Goal: Share content: Share content

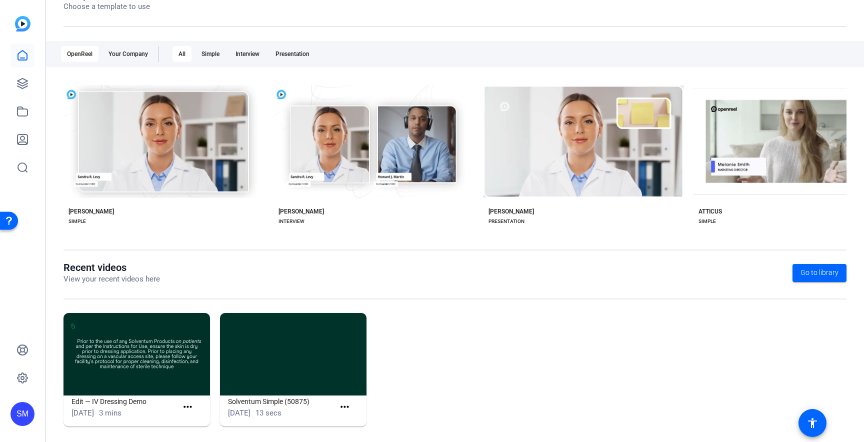
scroll to position [138, 0]
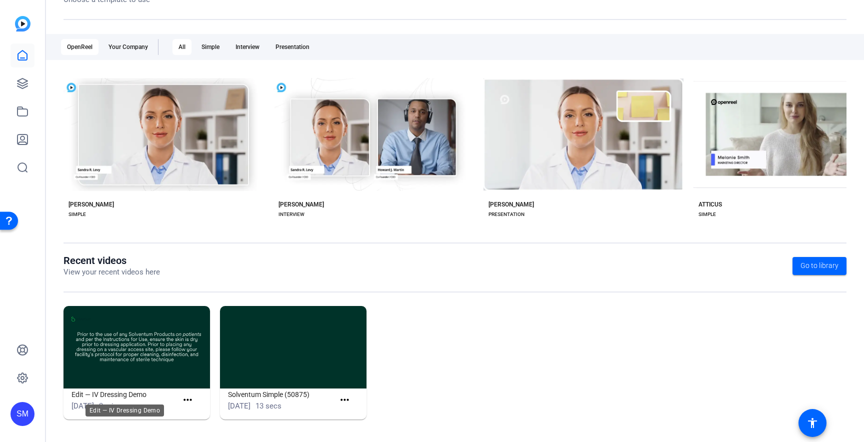
click at [132, 394] on h1 "Edit — IV Dressing Demo" at bounding box center [124, 394] width 106 height 12
click at [184, 399] on mat-icon "more_horiz" at bounding box center [187, 400] width 12 height 12
click at [192, 414] on span "View" at bounding box center [209, 415] width 40 height 12
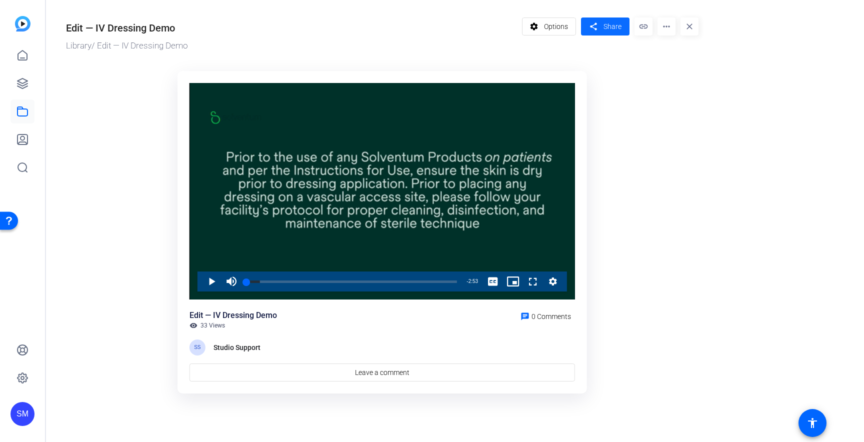
click at [613, 28] on span "Share" at bounding box center [612, 26] width 18 height 10
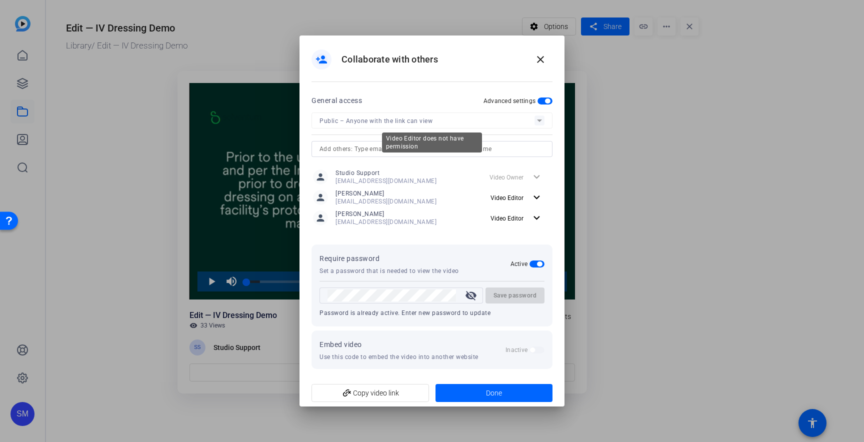
click at [539, 121] on mat-form-field "Public – Anyone with the link can view" at bounding box center [431, 120] width 241 height 16
click at [539, 120] on mat-form-field "Public – Anyone with the link can view" at bounding box center [431, 120] width 241 height 16
click at [446, 272] on p "Set a password that is needed to view the video" at bounding box center [388, 271] width 139 height 8
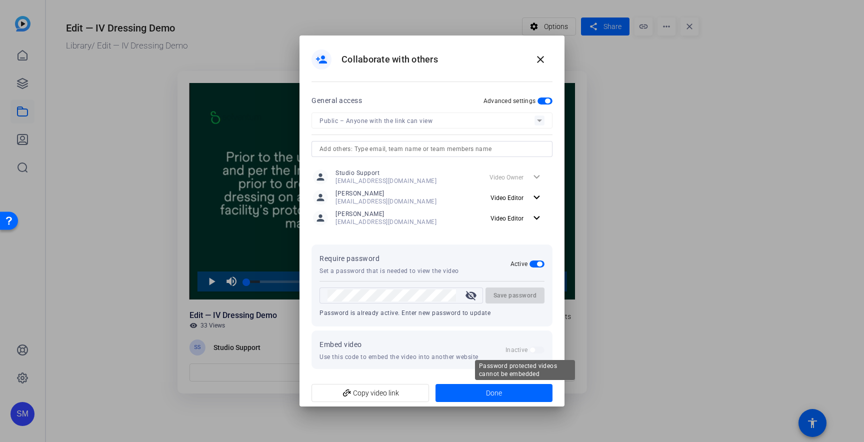
click at [528, 350] on label "Inactive" at bounding box center [517, 350] width 24 height 8
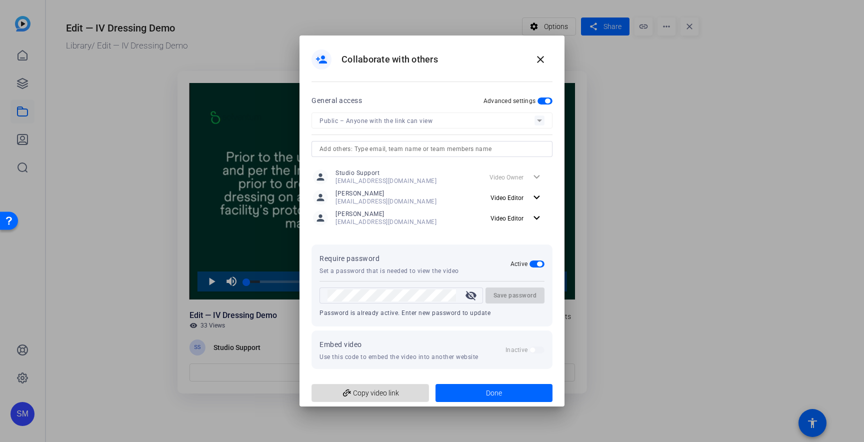
click at [385, 391] on span "add_link Copy video link" at bounding box center [369, 392] width 101 height 19
click at [537, 197] on mat-icon "expand_more" at bounding box center [536, 197] width 12 height 12
click at [535, 196] on div at bounding box center [432, 221] width 864 height 442
click at [529, 143] on input "text" at bounding box center [431, 149] width 225 height 12
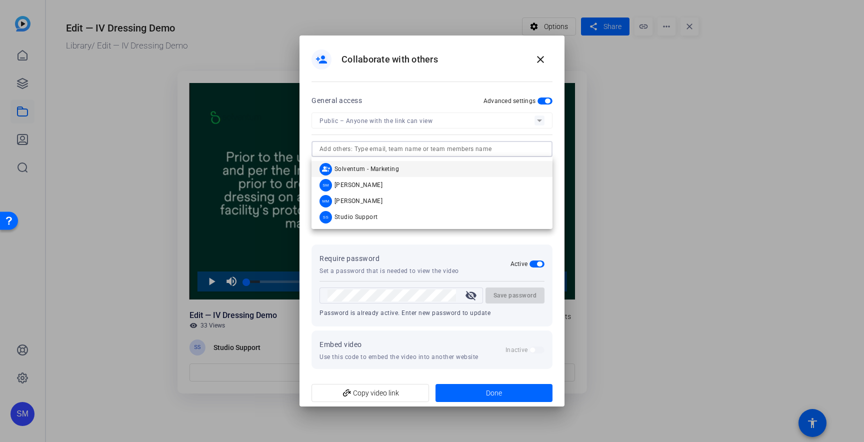
click at [323, 147] on input "text" at bounding box center [431, 149] width 225 height 12
click at [341, 168] on span "Solventum - Marketing" at bounding box center [366, 169] width 64 height 8
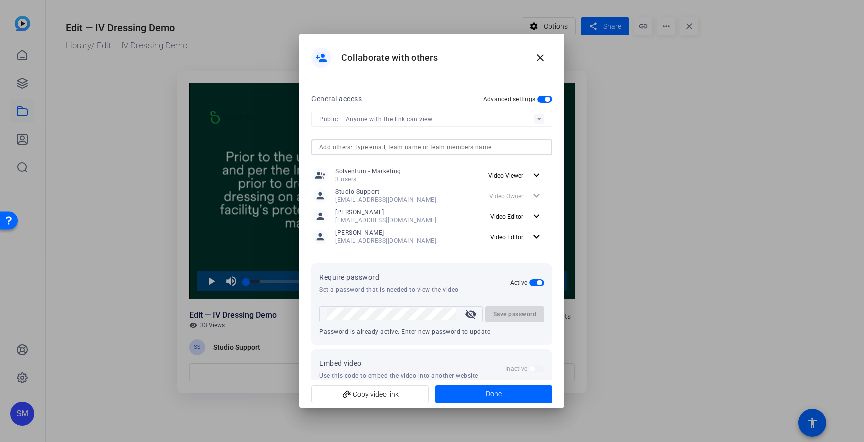
click at [348, 148] on input "text" at bounding box center [431, 147] width 225 height 12
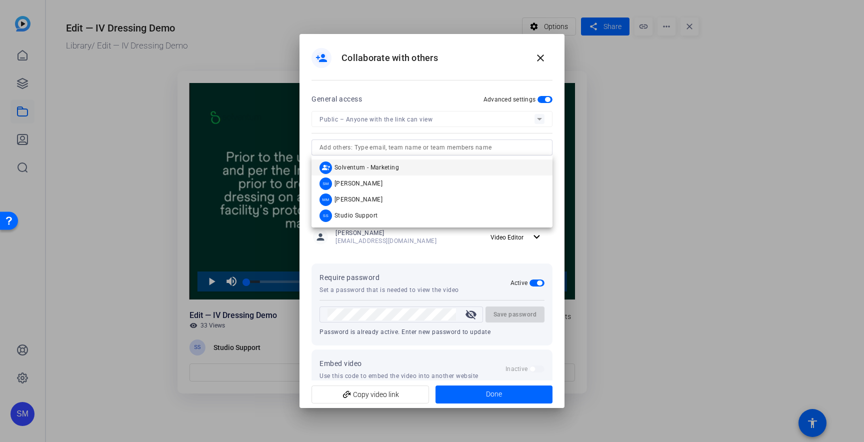
click at [448, 93] on div "General access Advanced settings" at bounding box center [431, 99] width 241 height 12
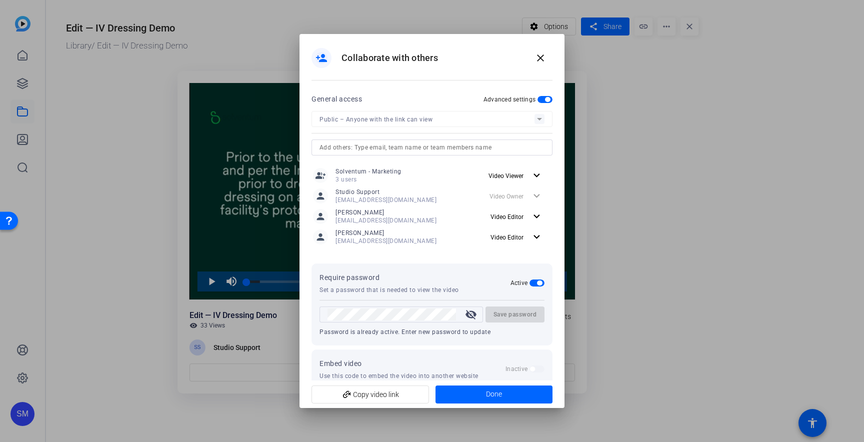
scroll to position [17, 0]
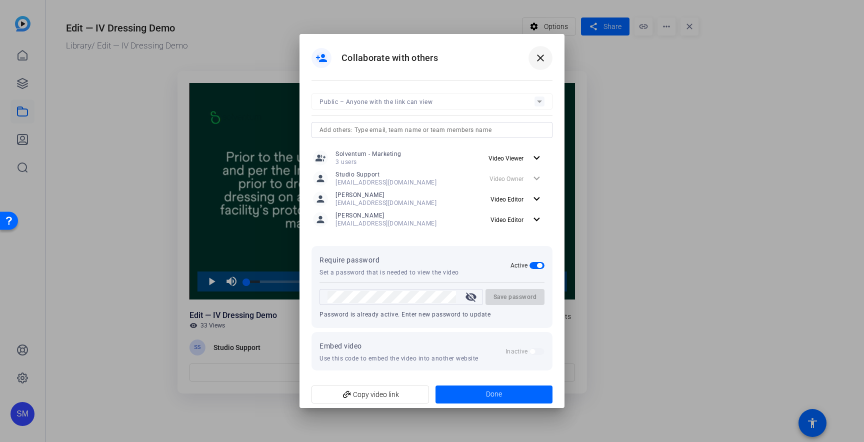
click at [540, 56] on mat-icon "close" at bounding box center [540, 58] width 12 height 12
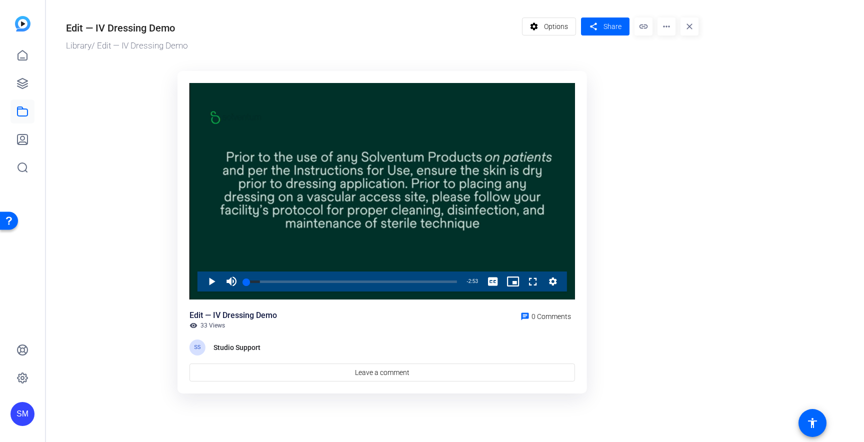
click at [666, 28] on mat-icon "more_horiz" at bounding box center [666, 26] width 18 height 18
click at [559, 27] on div at bounding box center [432, 221] width 864 height 442
click at [559, 27] on span "Options" at bounding box center [556, 26] width 24 height 19
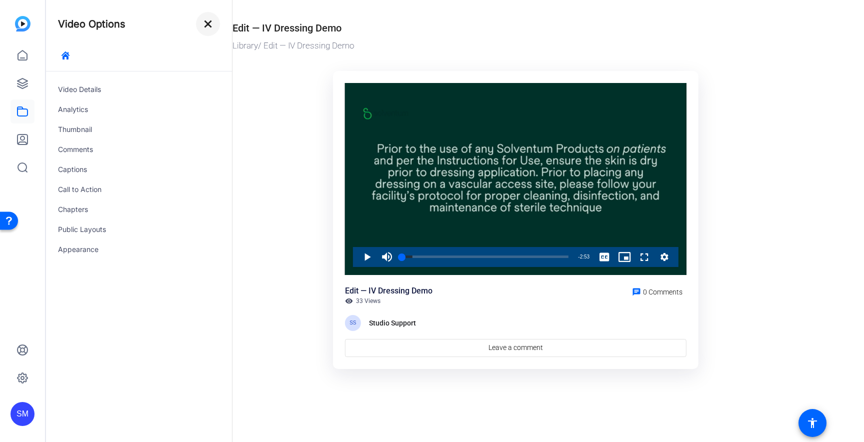
click at [207, 25] on mat-icon "close" at bounding box center [208, 24] width 12 height 12
